Goal: Task Accomplishment & Management: Use online tool/utility

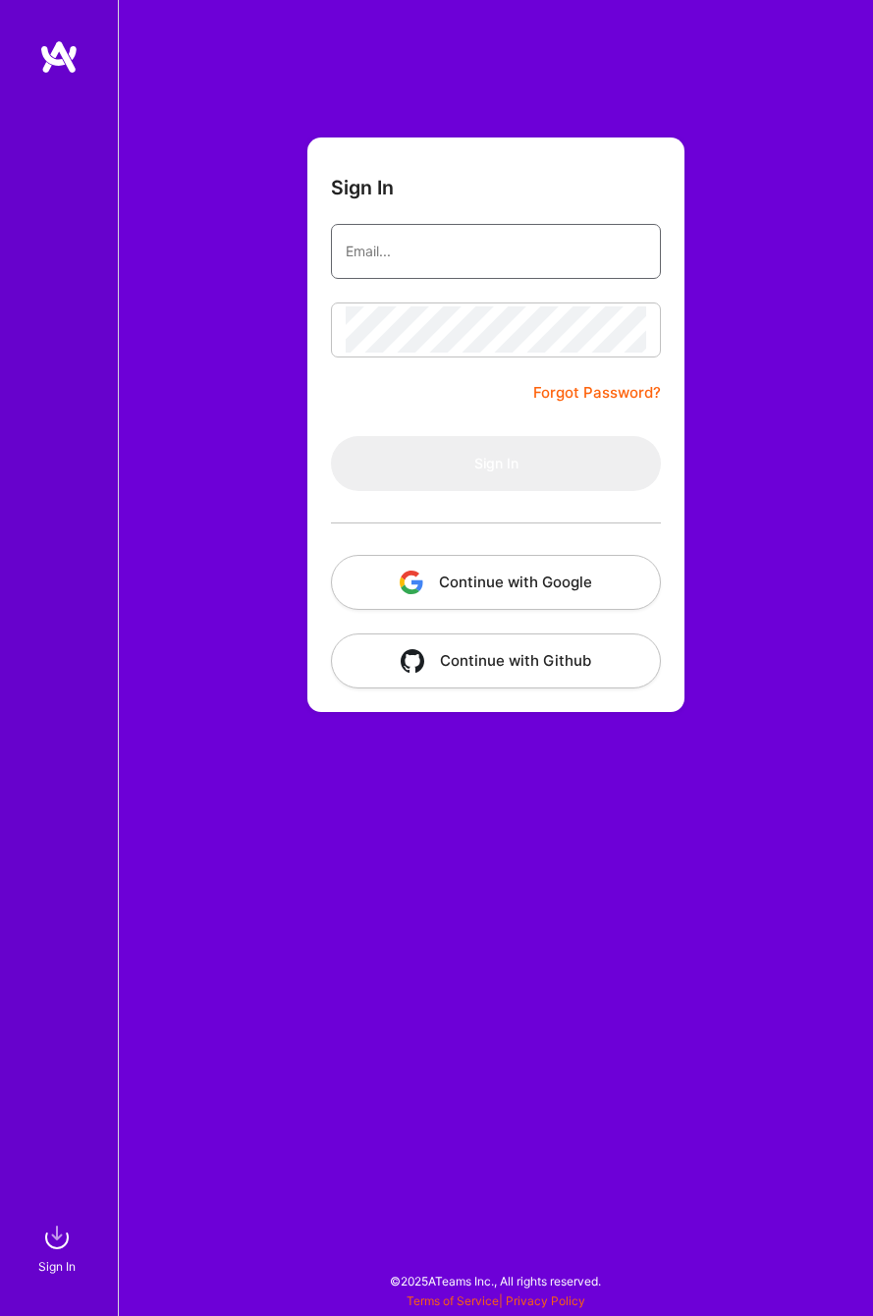
click at [510, 245] on input "email" at bounding box center [496, 251] width 300 height 47
type input "[EMAIL_ADDRESS][DOMAIN_NAME]"
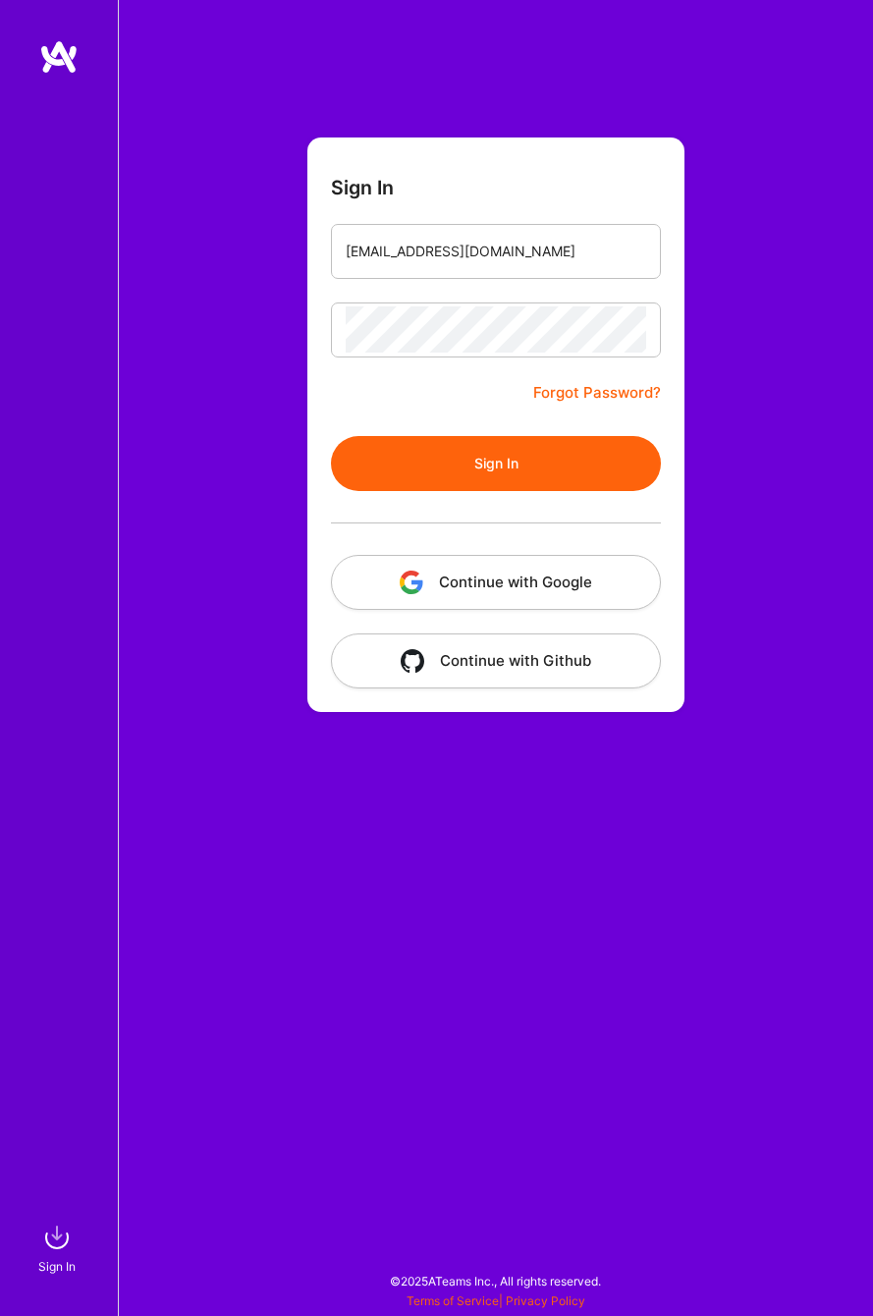
click at [489, 485] on button "Sign In" at bounding box center [496, 463] width 330 height 55
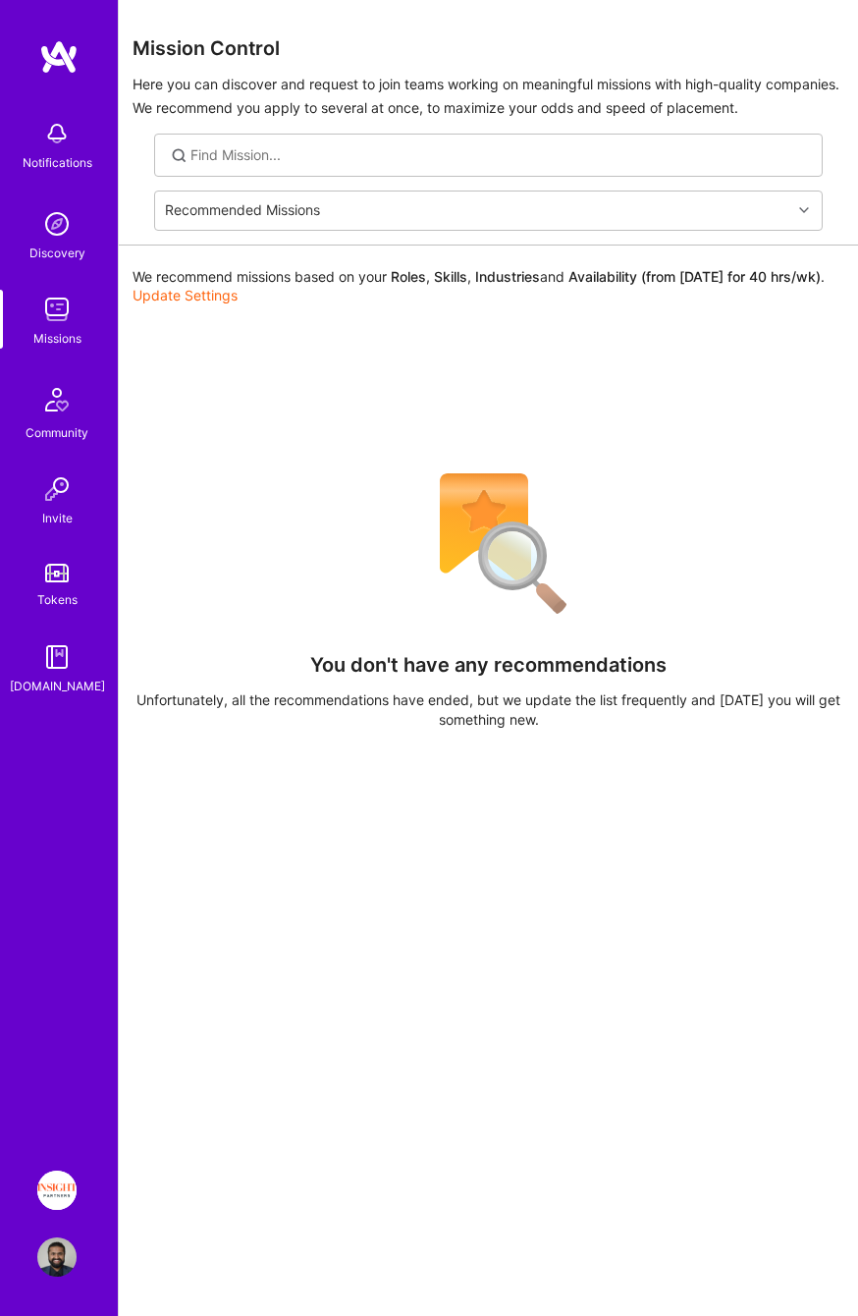
click at [56, 1195] on img at bounding box center [56, 1190] width 39 height 39
